Goal: Task Accomplishment & Management: Use online tool/utility

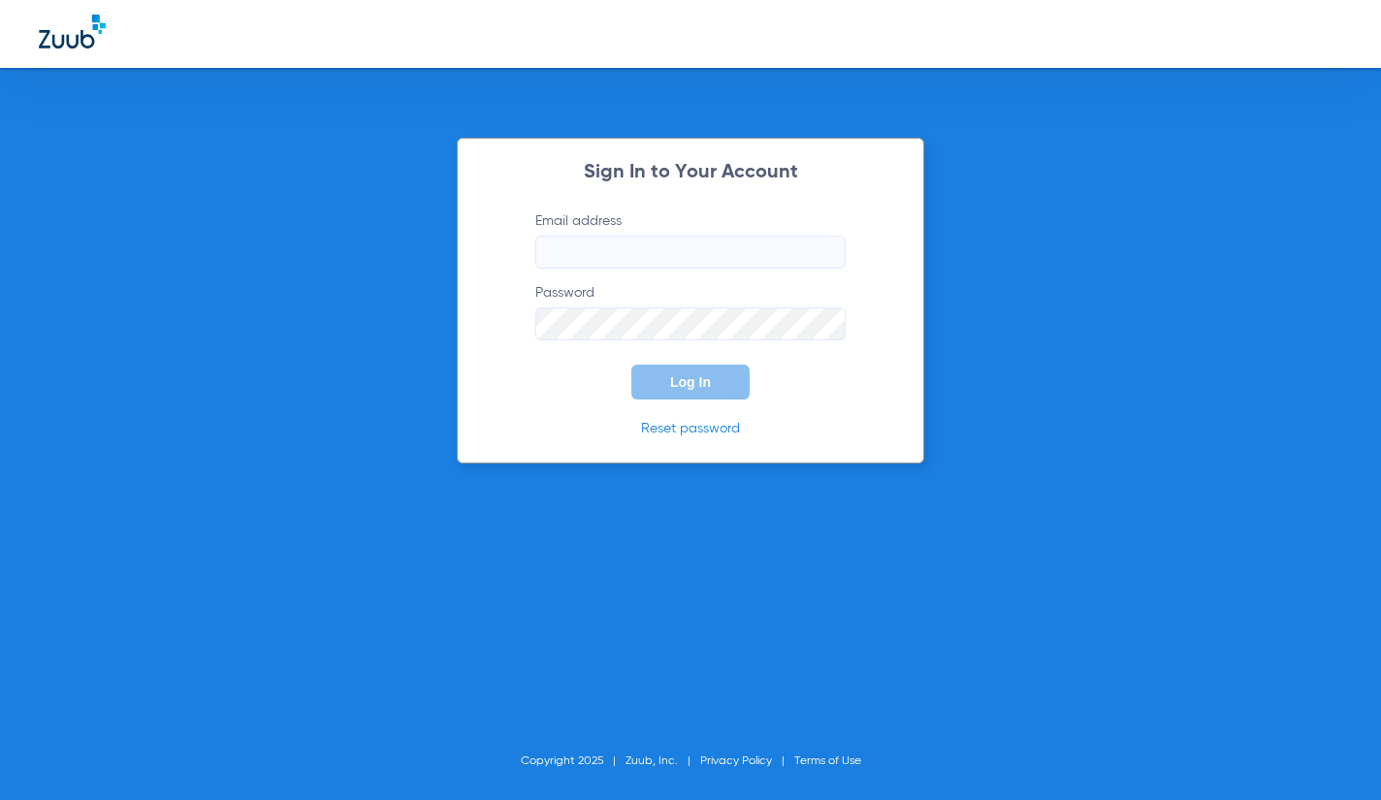
click at [54, 239] on div "Sign In to Your Account Email address Password Log In Reset password Copyright …" at bounding box center [690, 400] width 1381 height 800
click at [692, 226] on label "Email address" at bounding box center [690, 239] width 310 height 57
click at [692, 236] on input "Email address" at bounding box center [690, 252] width 310 height 33
click at [677, 240] on input "Email address" at bounding box center [690, 252] width 310 height 33
type input "K"
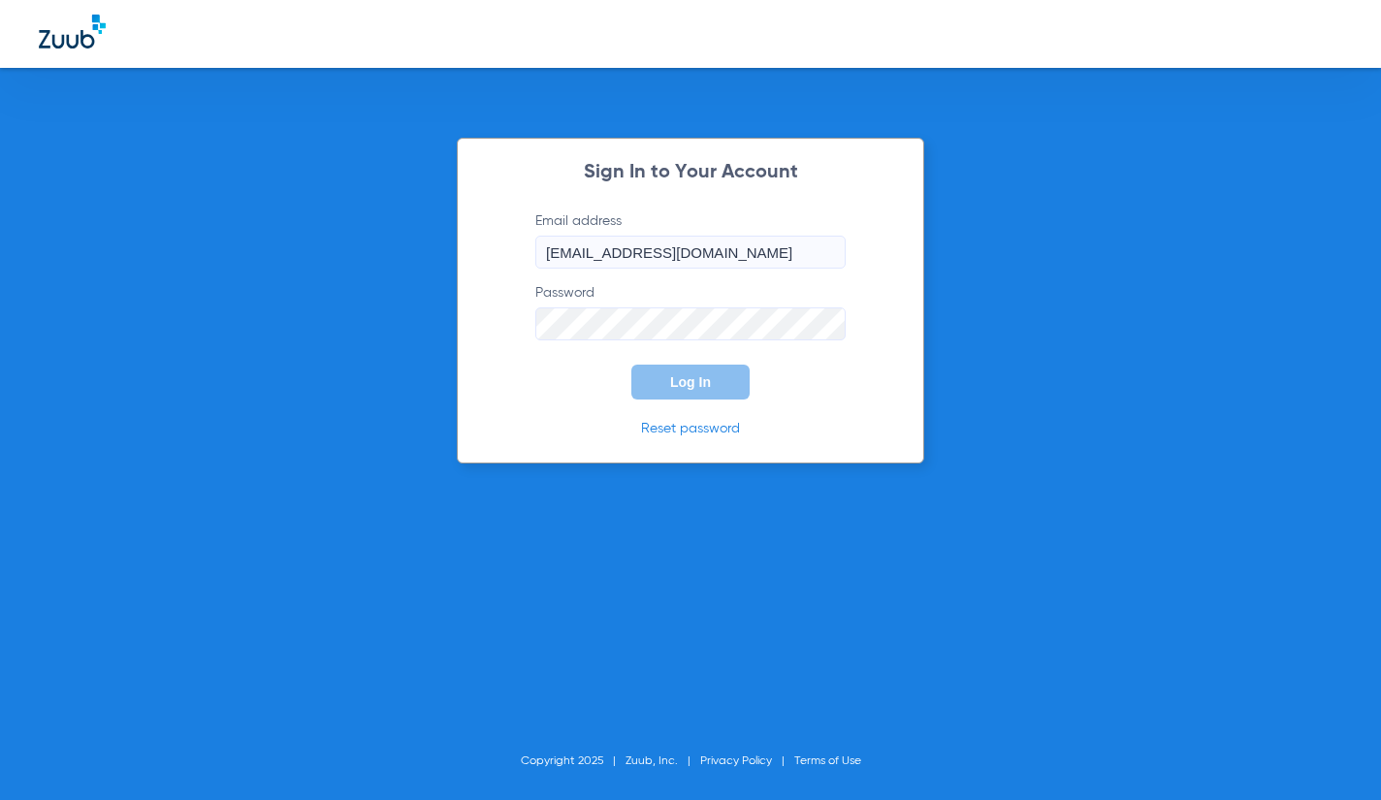
type input "[EMAIL_ADDRESS][DOMAIN_NAME]"
click at [631, 365] on button "Log In" at bounding box center [690, 382] width 118 height 35
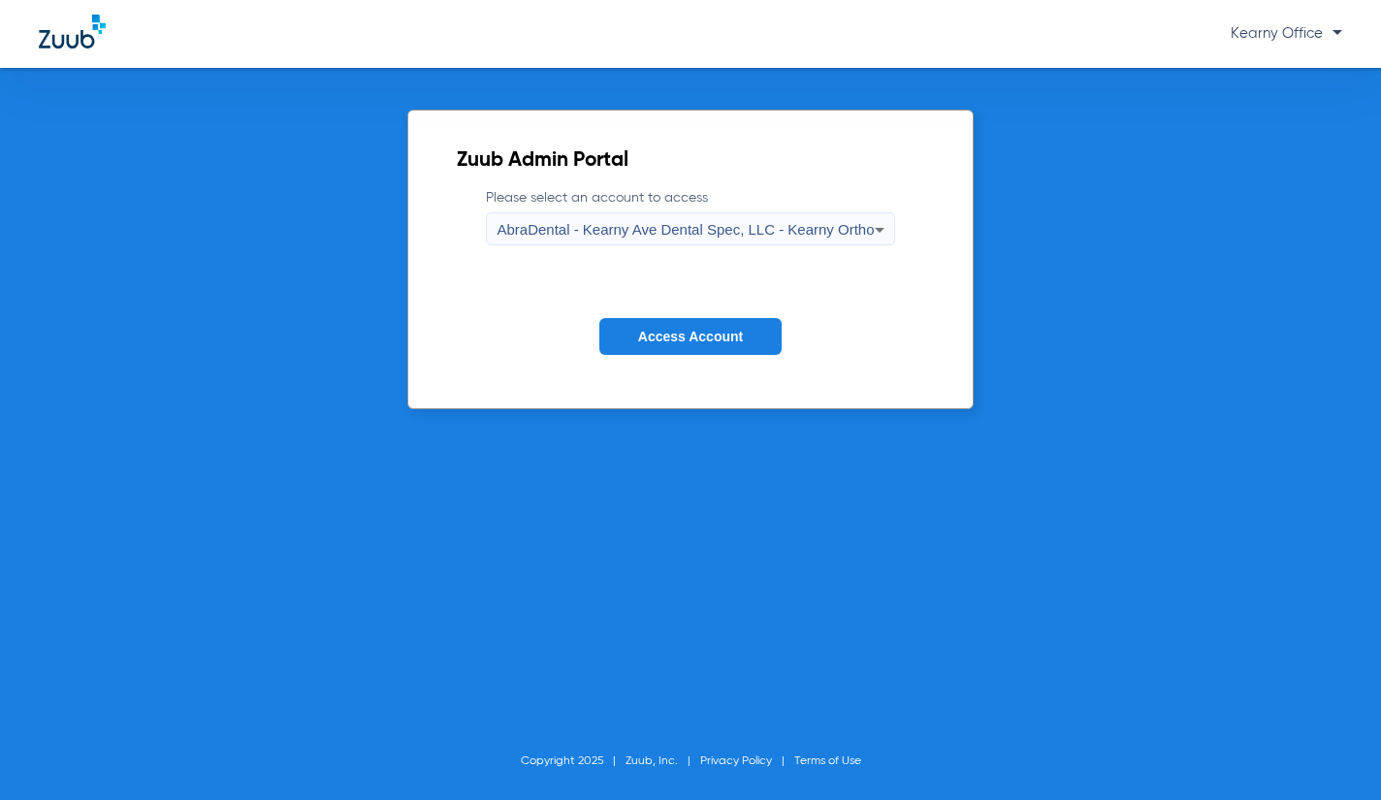
click at [727, 233] on span "AbraDental - Kearny Ave Dental Spec, LLC - Kearny Ortho" at bounding box center [684, 229] width 377 height 16
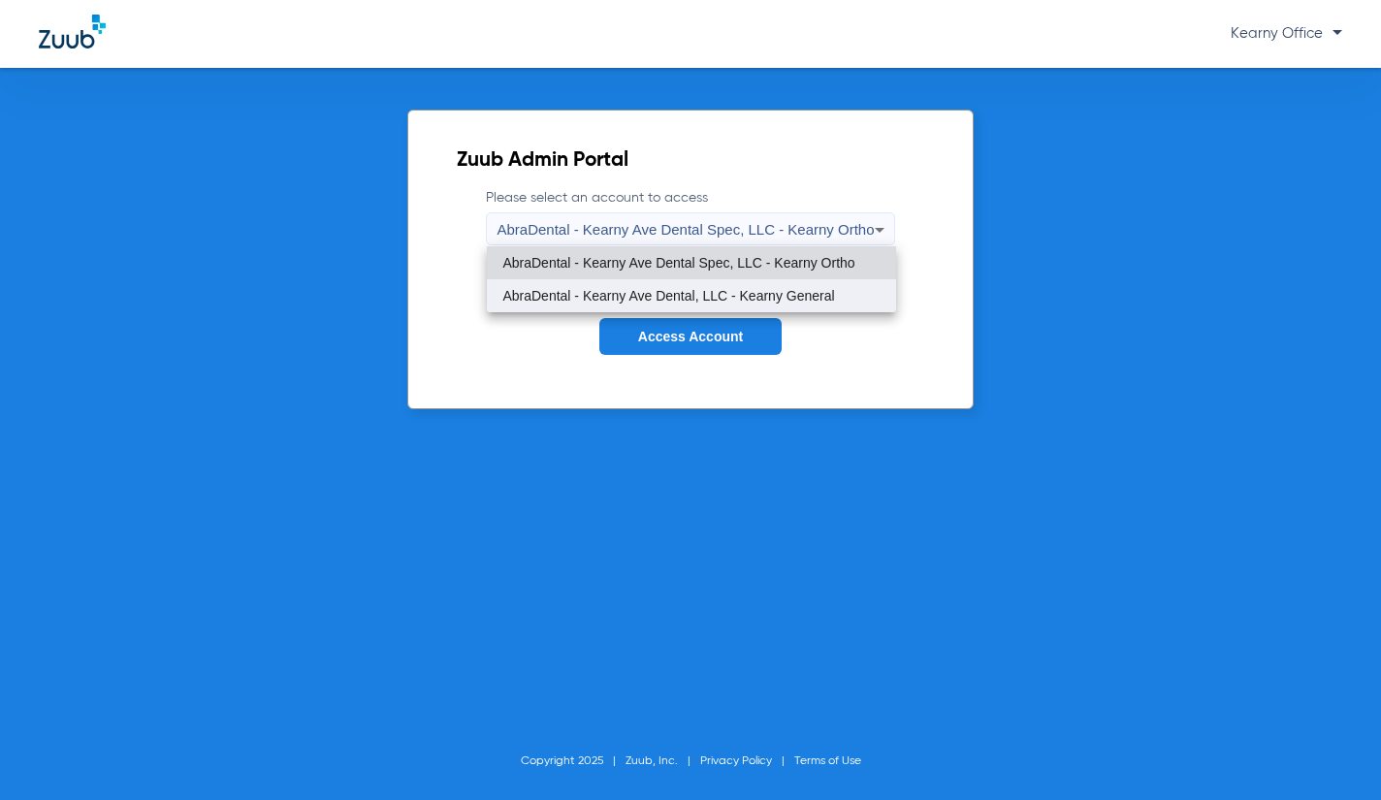
click at [717, 289] on span "AbraDental - Kearny Ave Dental, LLC - Kearny General" at bounding box center [668, 296] width 332 height 14
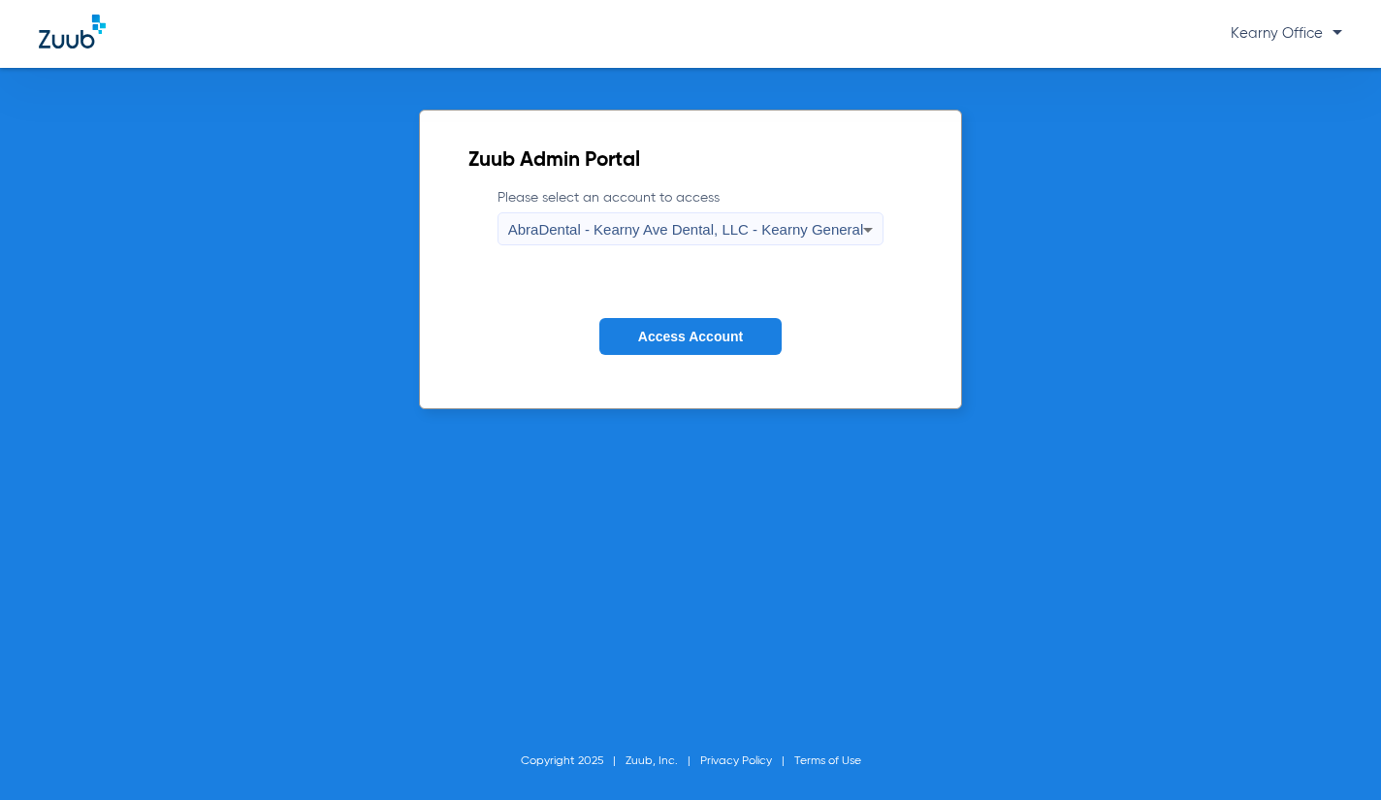
click at [690, 350] on button "Access Account" at bounding box center [690, 337] width 182 height 38
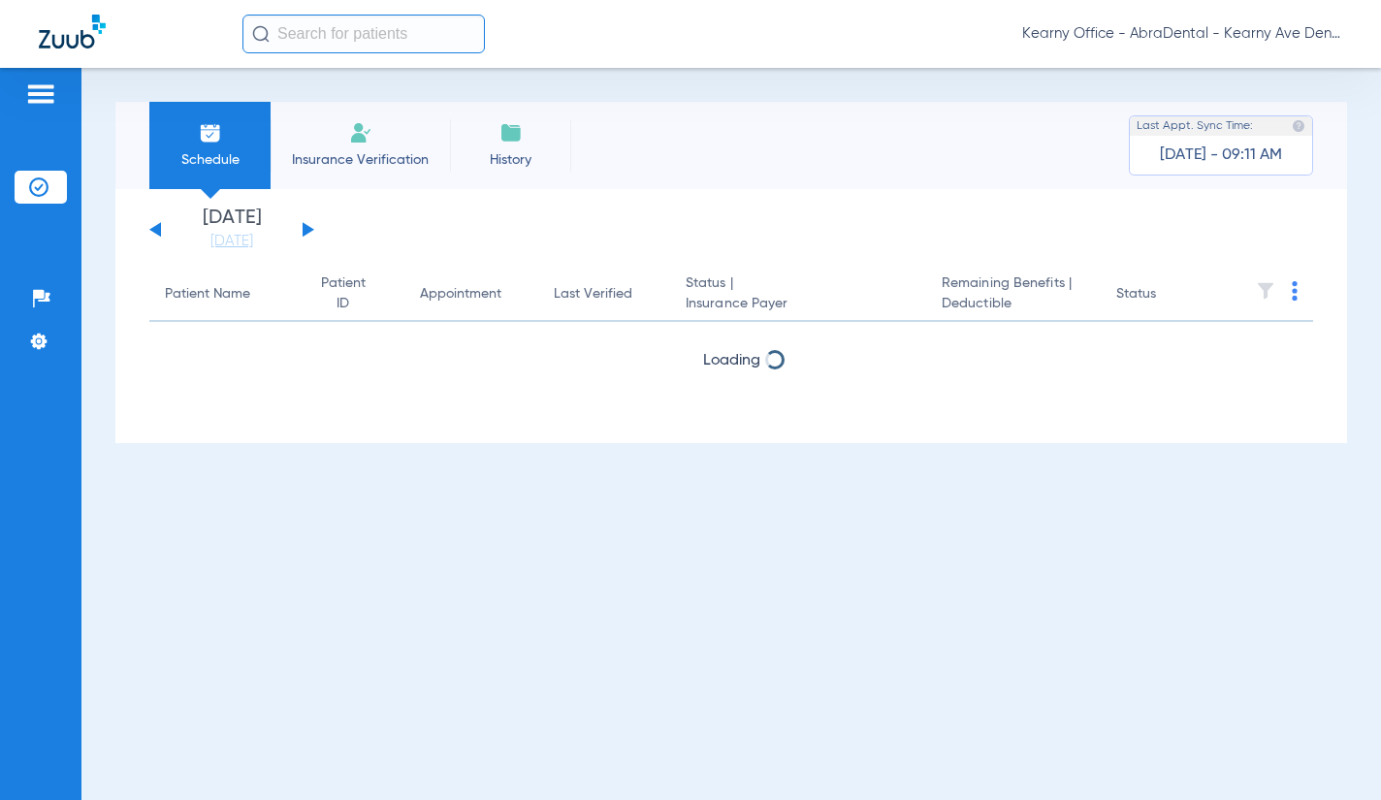
click at [397, 46] on input "text" at bounding box center [363, 34] width 242 height 39
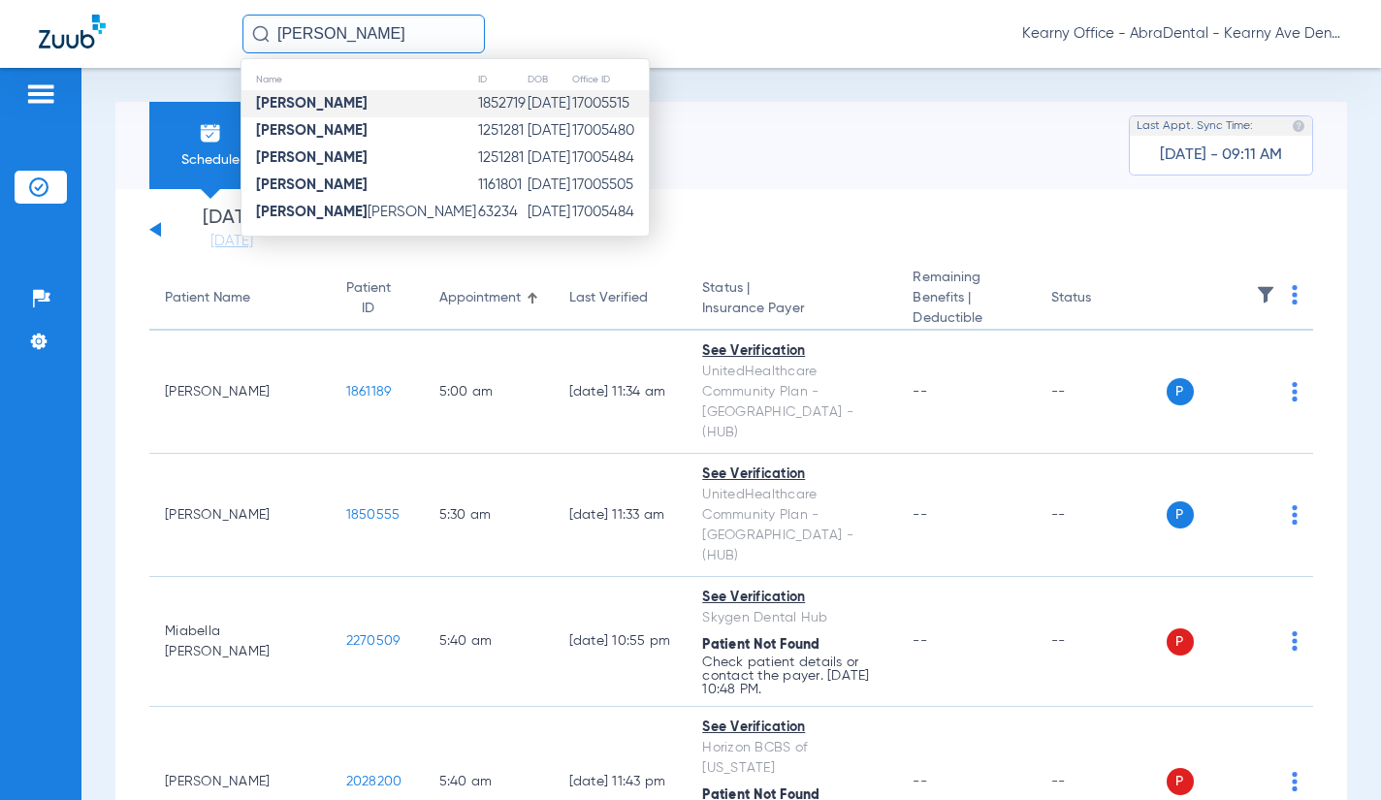
type input "[PERSON_NAME]"
click at [477, 98] on td "1852719" at bounding box center [501, 103] width 49 height 27
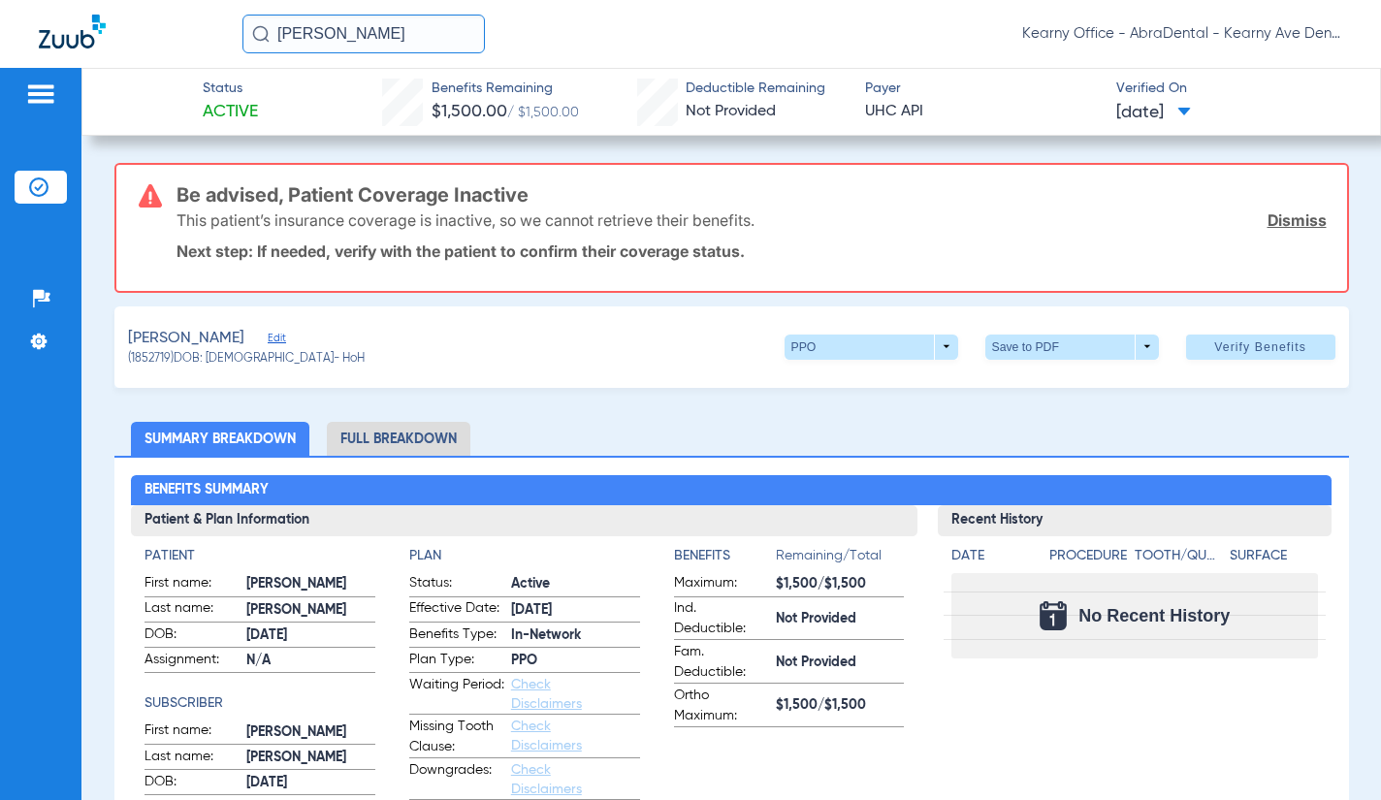
click at [1290, 225] on link "Dismiss" at bounding box center [1296, 219] width 59 height 19
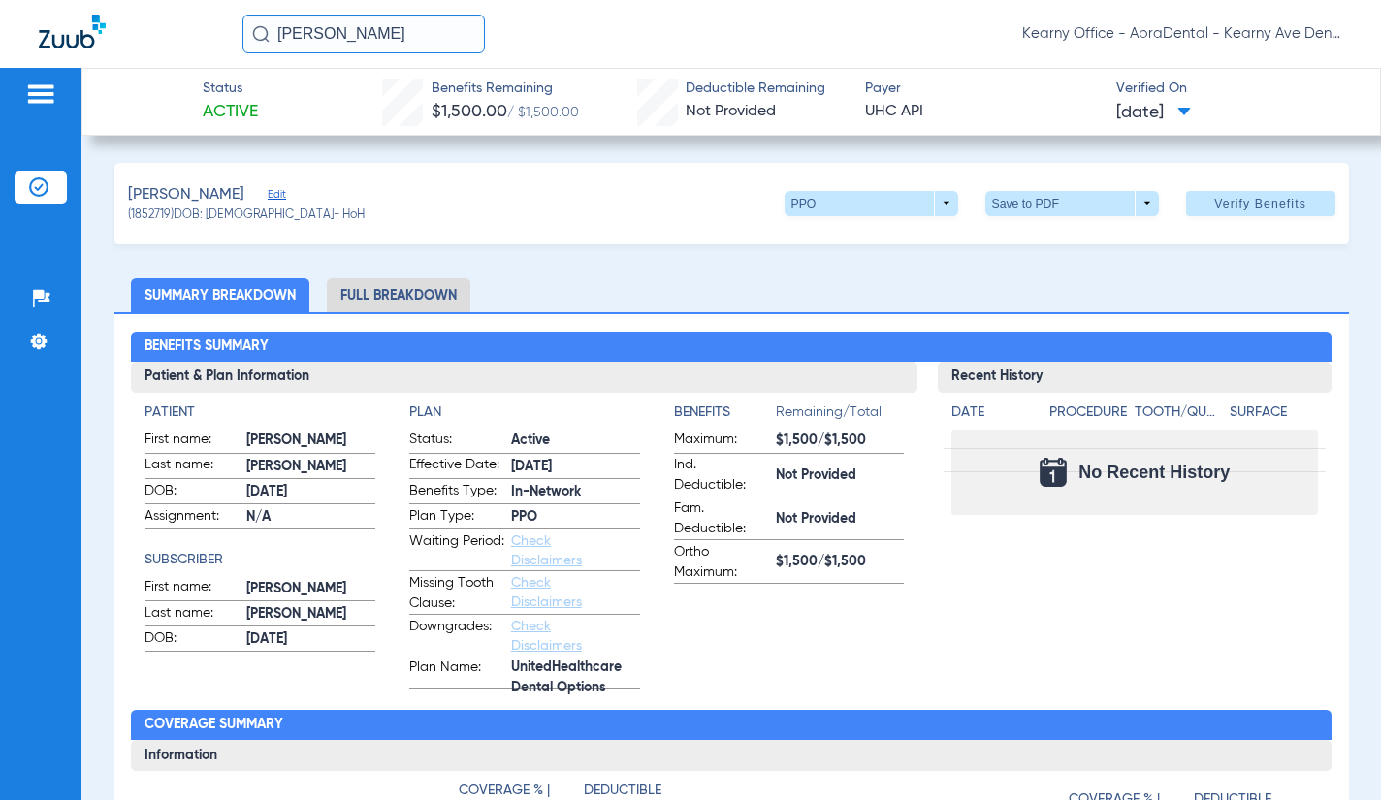
click at [285, 194] on span "Edit" at bounding box center [276, 197] width 17 height 18
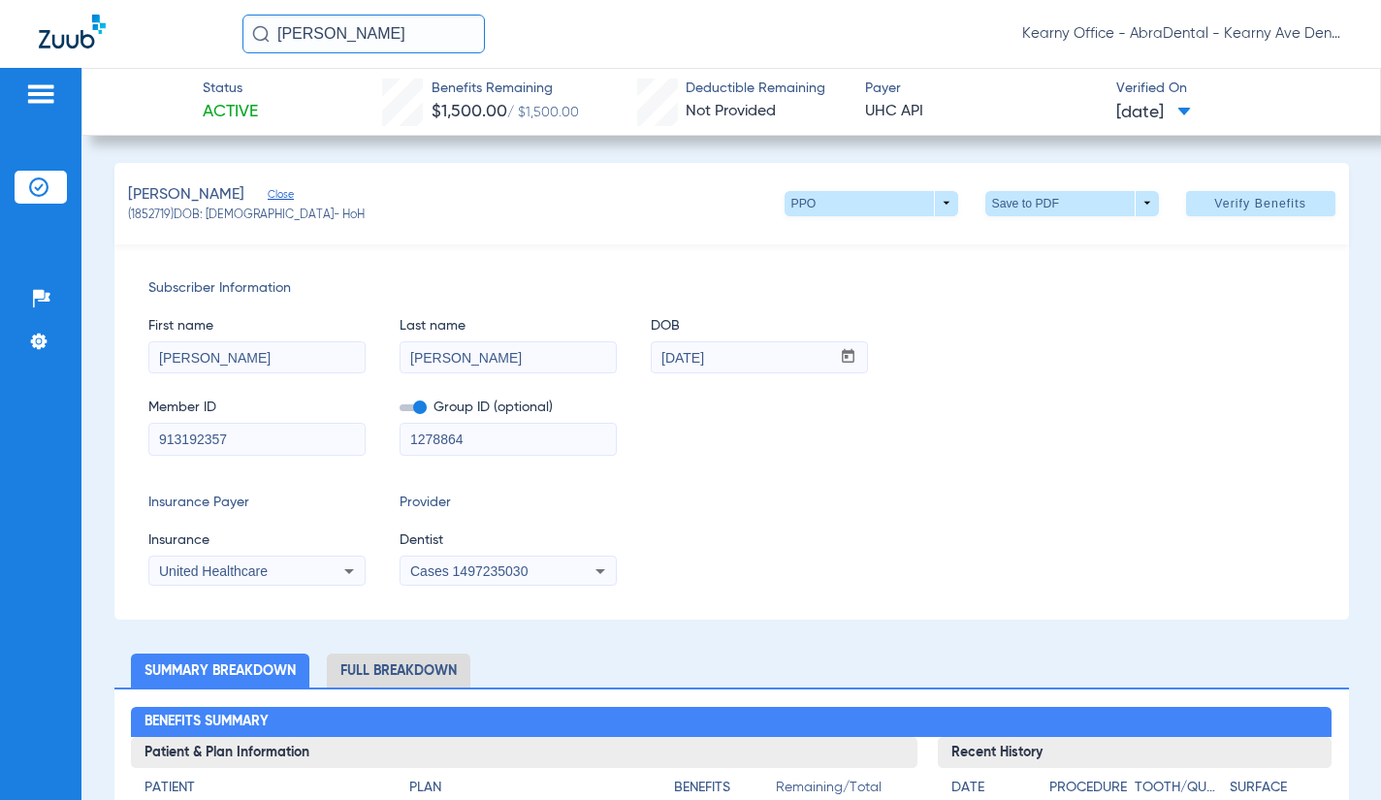
click at [504, 576] on span "Cases 1497235030" at bounding box center [468, 571] width 117 height 16
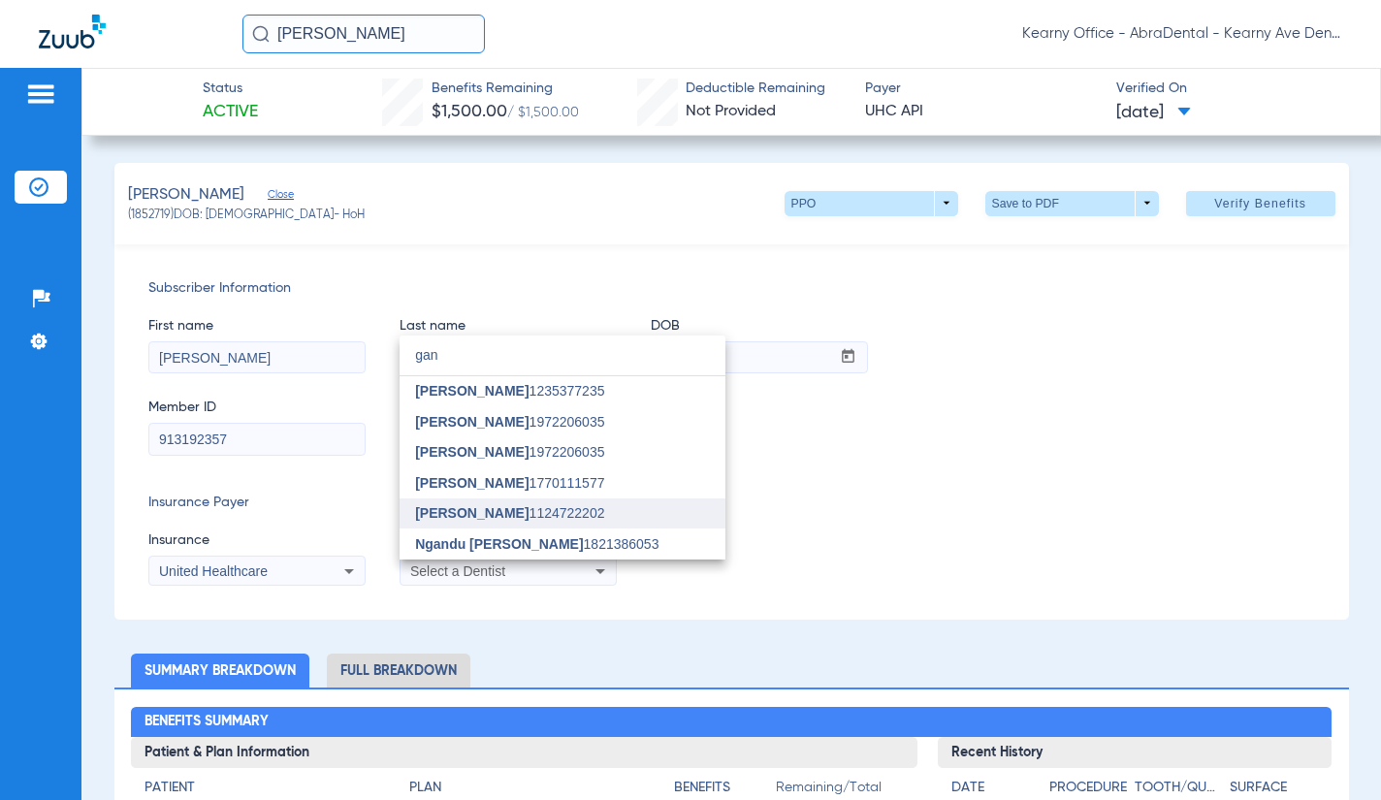
type input "gan"
click at [511, 502] on mat-option "[PERSON_NAME] 1124722202" at bounding box center [562, 513] width 326 height 31
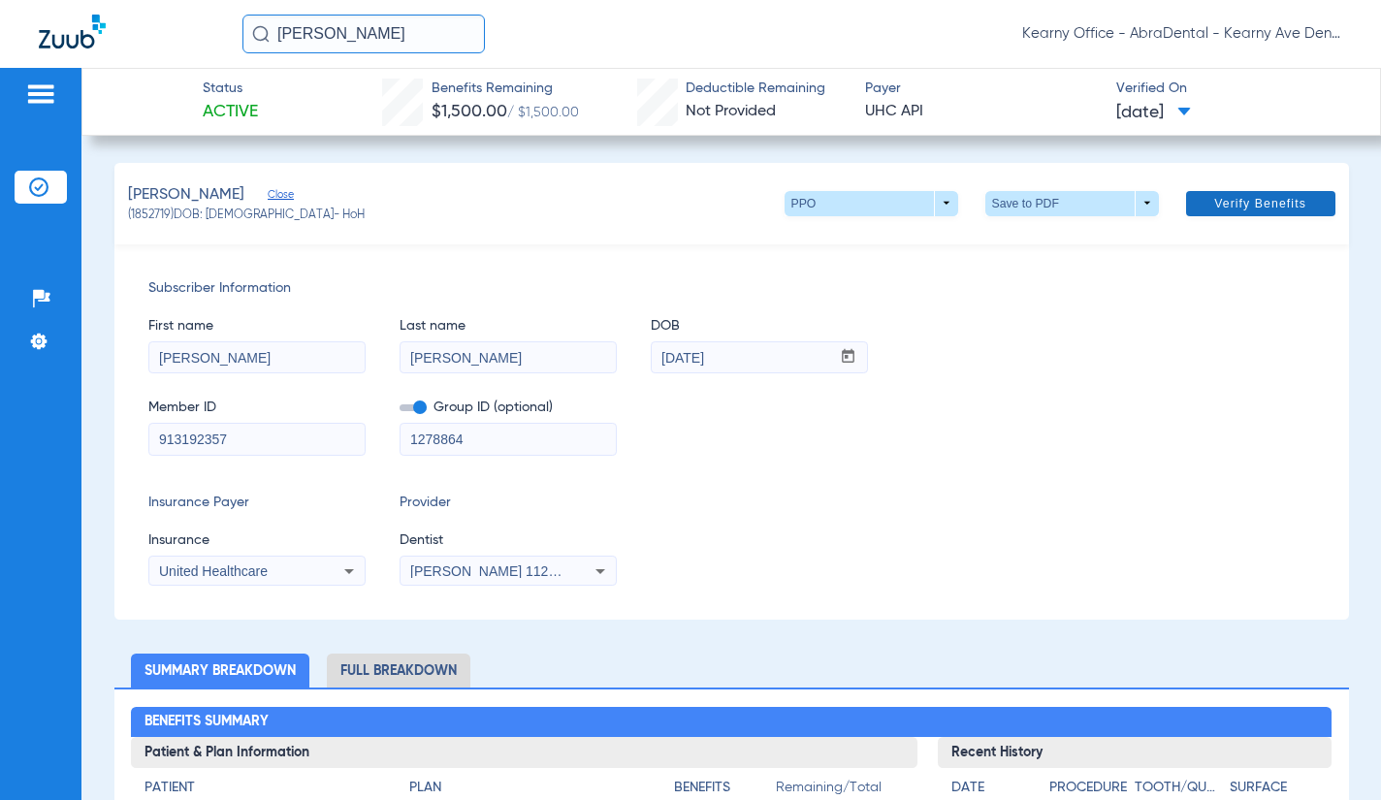
click at [1258, 199] on span "Verify Benefits" at bounding box center [1260, 204] width 92 height 16
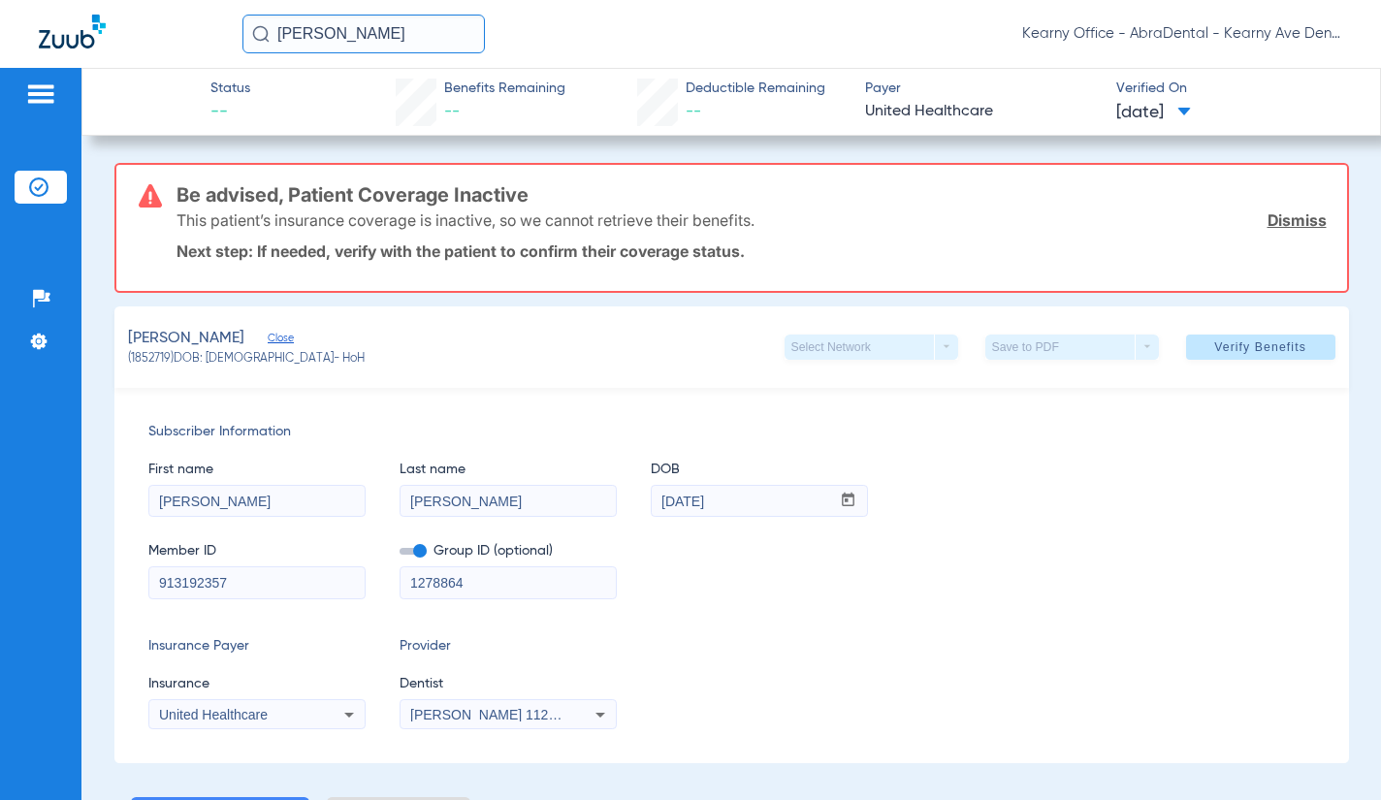
click at [1267, 222] on link "Dismiss" at bounding box center [1296, 219] width 59 height 19
